Goal: Transaction & Acquisition: Purchase product/service

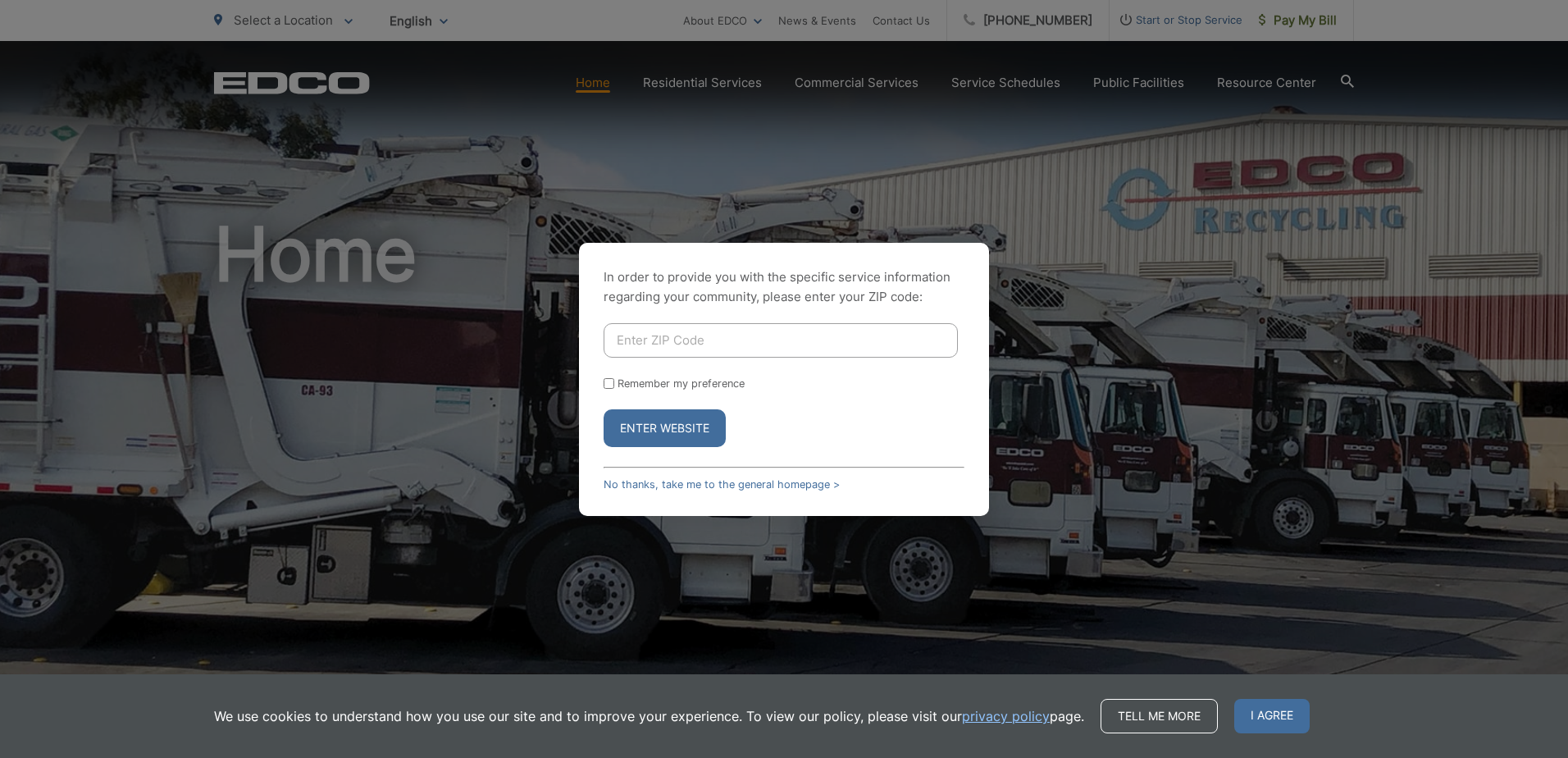
click at [660, 422] on button "Enter Website" at bounding box center [664, 428] width 122 height 38
click at [663, 336] on input "Enter ZIP Code" at bounding box center [780, 340] width 354 height 34
type input "91941"
click at [610, 385] on input "Remember my preference" at bounding box center [609, 384] width 11 height 11
checkbox input "true"
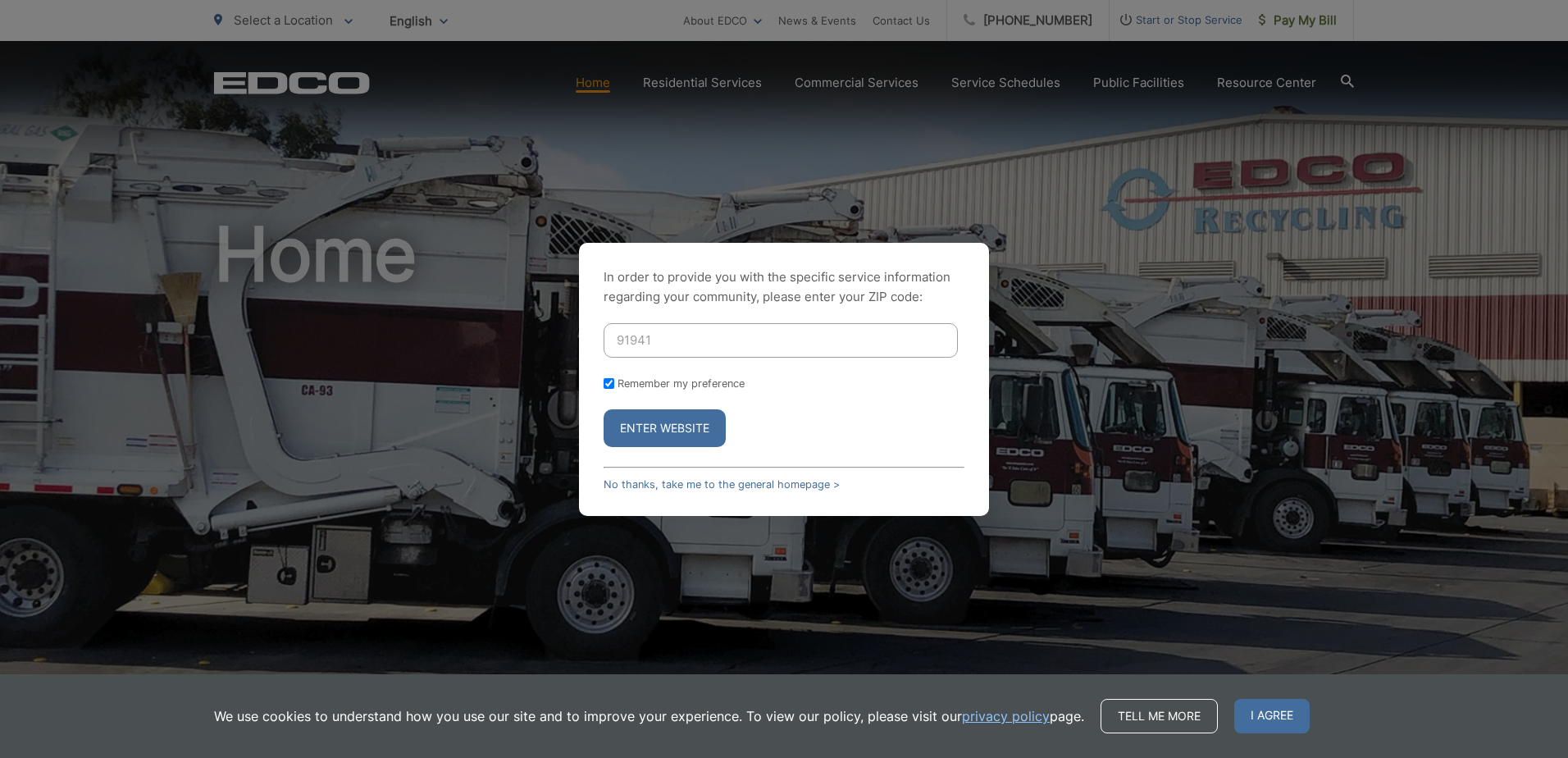
click at [661, 433] on button "Enter Website" at bounding box center [664, 428] width 122 height 38
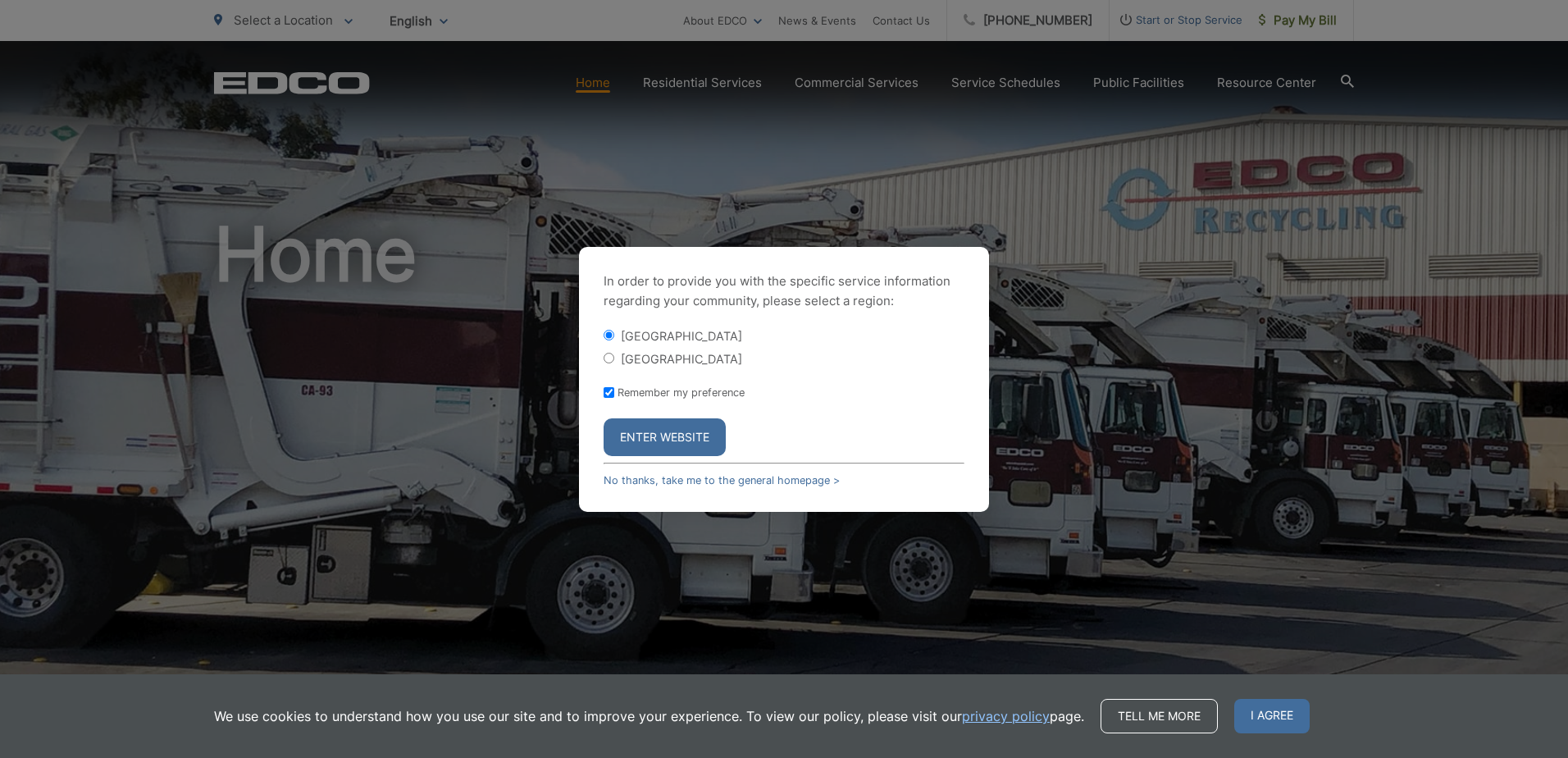
click at [612, 360] on input "[GEOGRAPHIC_DATA]" at bounding box center [609, 358] width 11 height 11
radio input "true"
click at [673, 430] on button "Enter Website" at bounding box center [664, 437] width 122 height 38
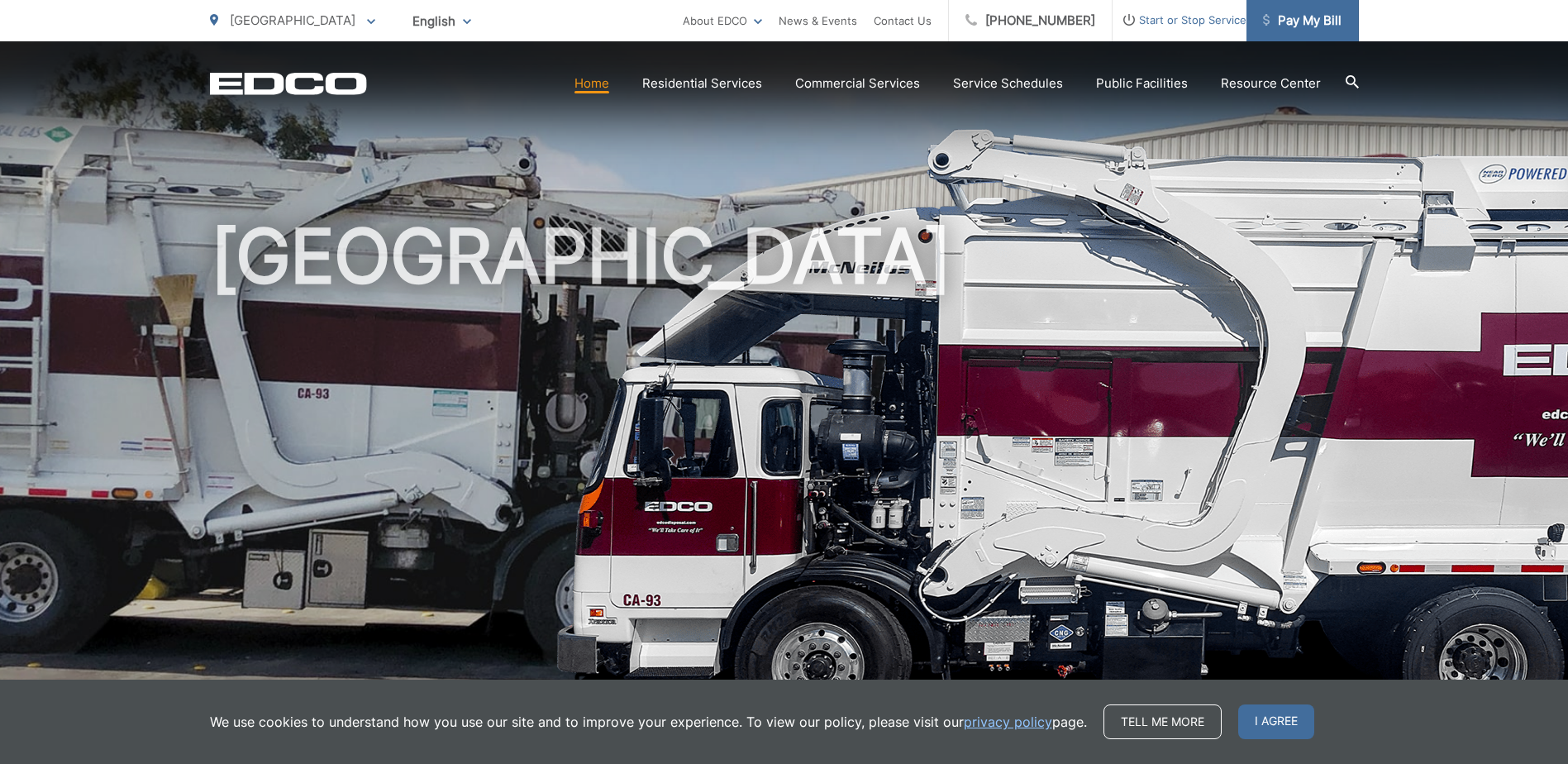
click at [1313, 21] on span "Pay My Bill" at bounding box center [1302, 21] width 78 height 20
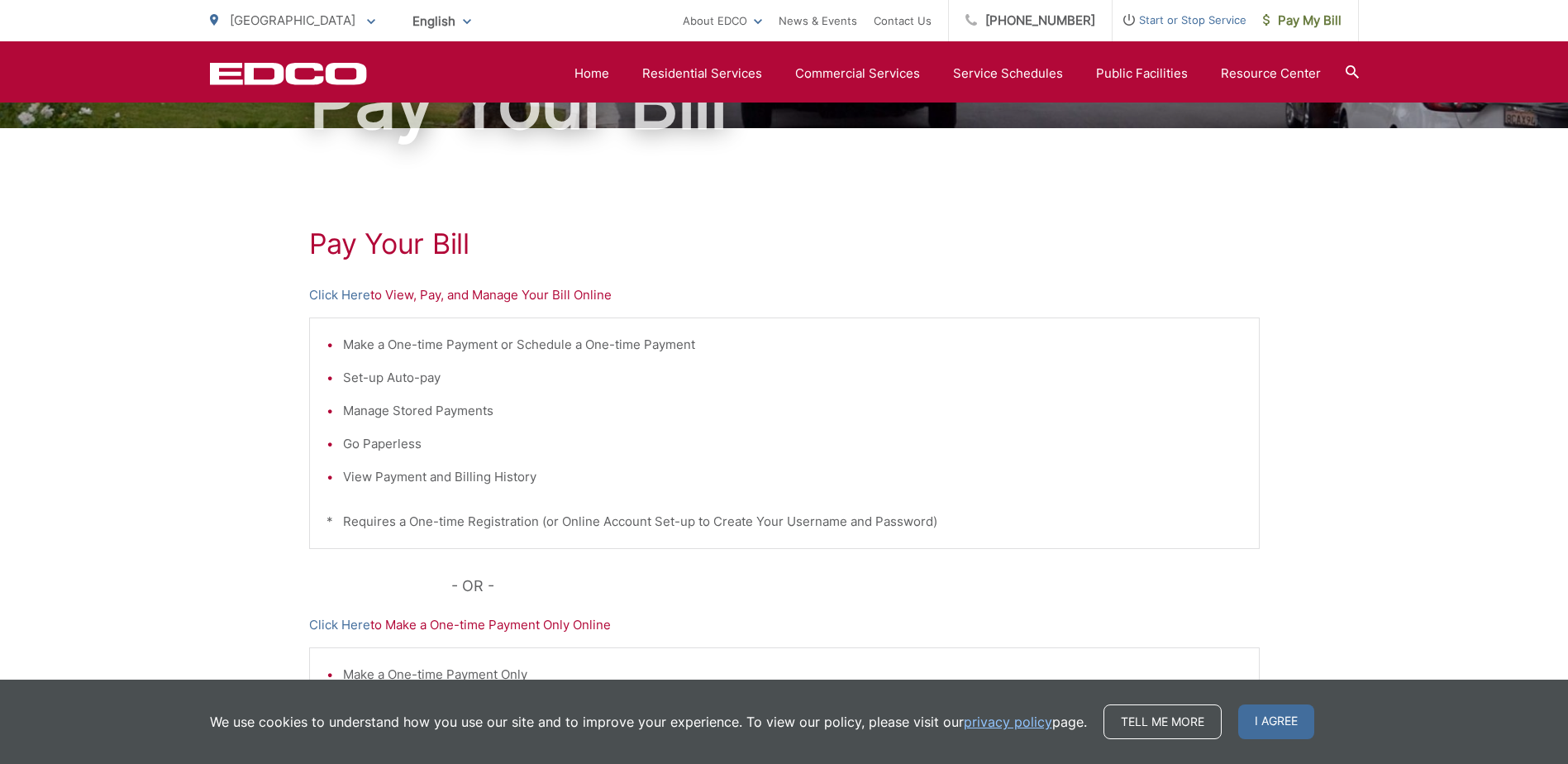
scroll to position [163, 0]
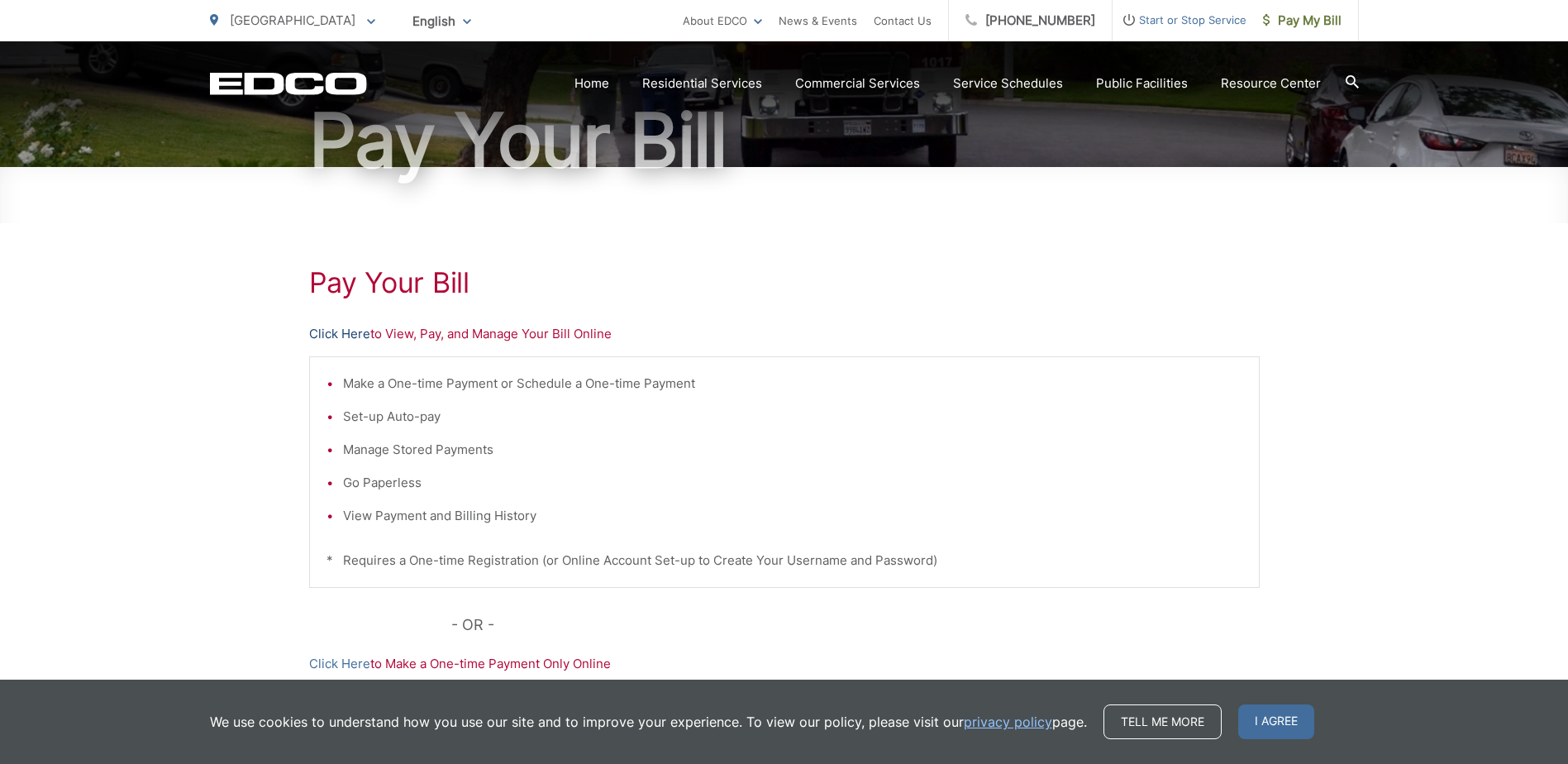
click at [357, 335] on link "Click Here" at bounding box center [340, 333] width 62 height 20
